Goal: Check status: Check status

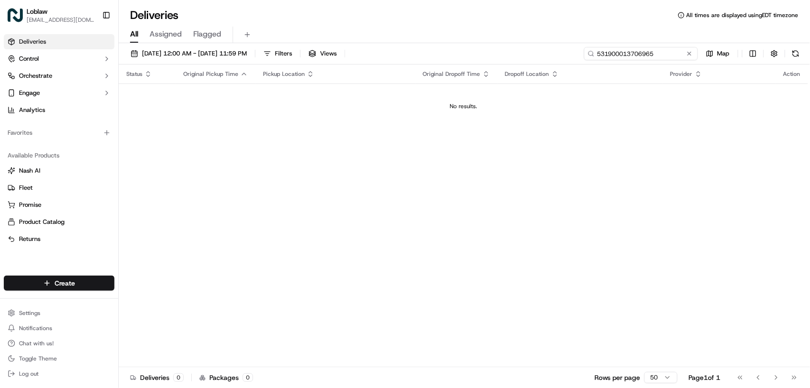
click at [648, 55] on input "531900013706965" at bounding box center [641, 53] width 114 height 13
paste input "35814"
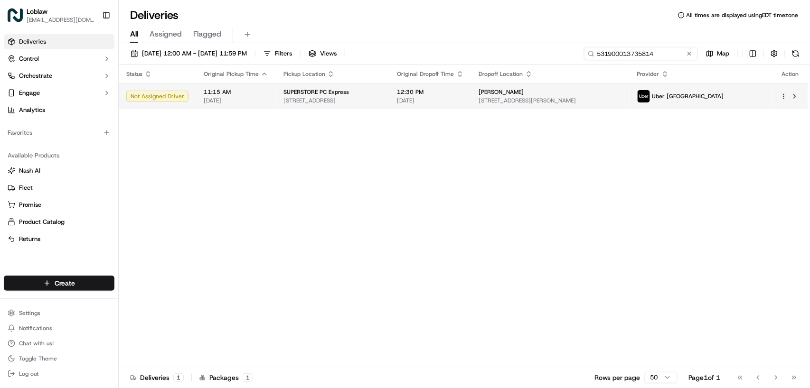
type input "531900013735814"
click at [464, 97] on span "Sep 17 2025" at bounding box center [430, 101] width 67 height 8
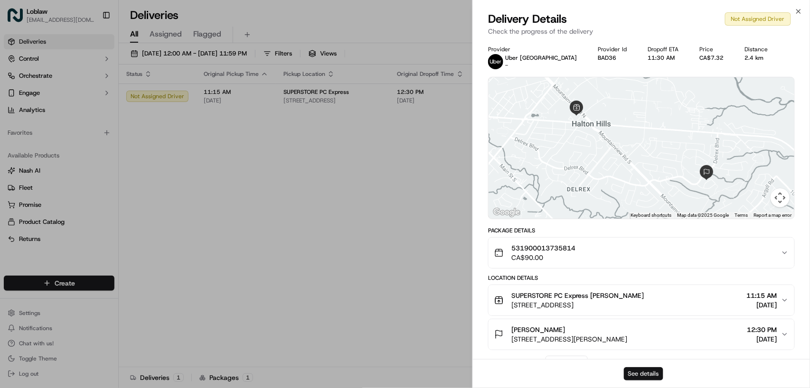
click at [645, 370] on button "See details" at bounding box center [643, 373] width 39 height 13
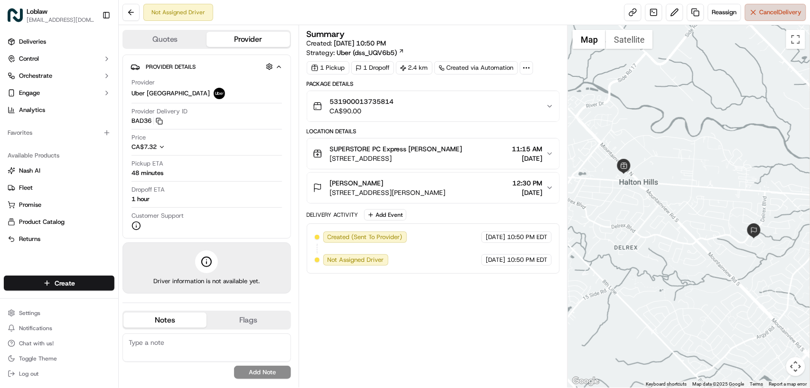
click at [768, 16] on span "Cancel Delivery" at bounding box center [780, 12] width 42 height 9
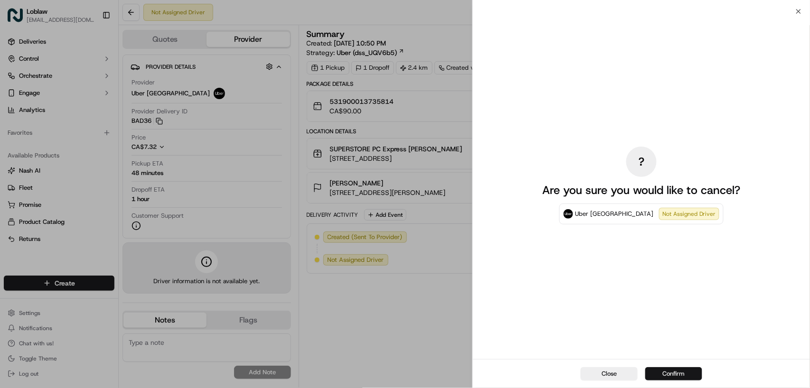
click at [666, 377] on button "Confirm" at bounding box center [673, 373] width 57 height 13
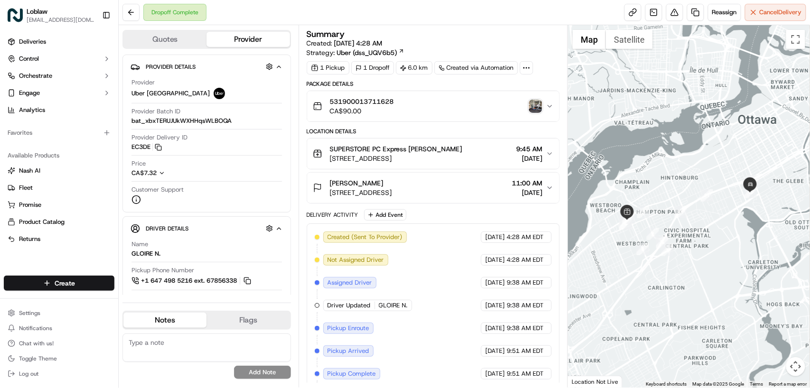
click at [536, 107] on img "button" at bounding box center [535, 106] width 13 height 13
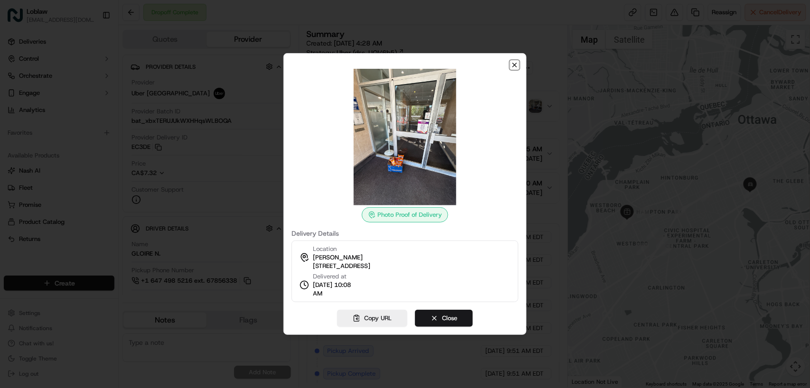
click at [515, 65] on icon "button" at bounding box center [515, 65] width 4 height 4
